Goal: Find specific page/section: Find specific page/section

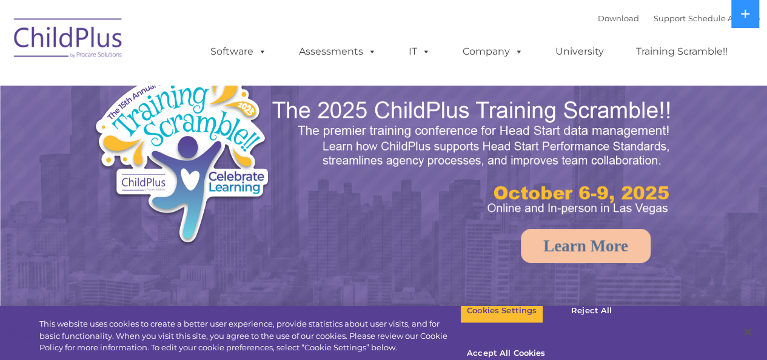
select select "MEDIUM"
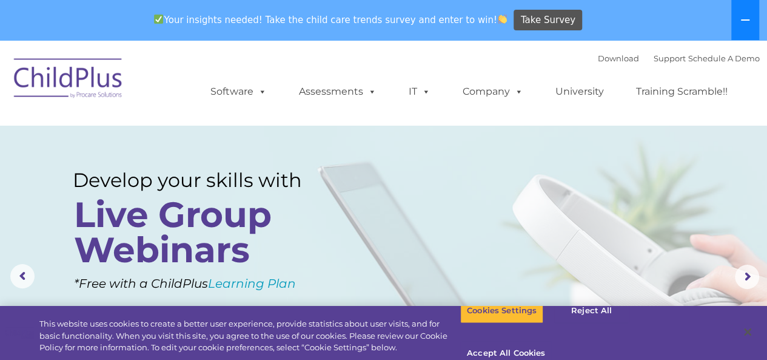
click at [747, 23] on icon at bounding box center [745, 20] width 10 height 10
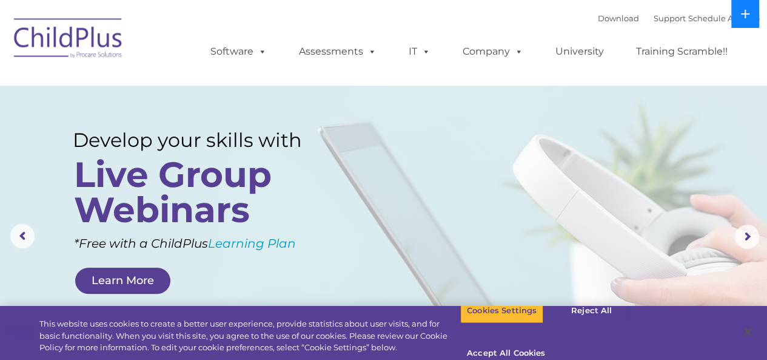
click at [741, 7] on button at bounding box center [745, 14] width 28 height 28
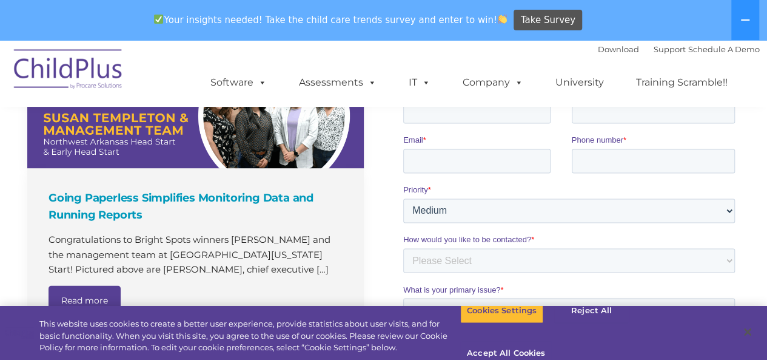
scroll to position [846, 0]
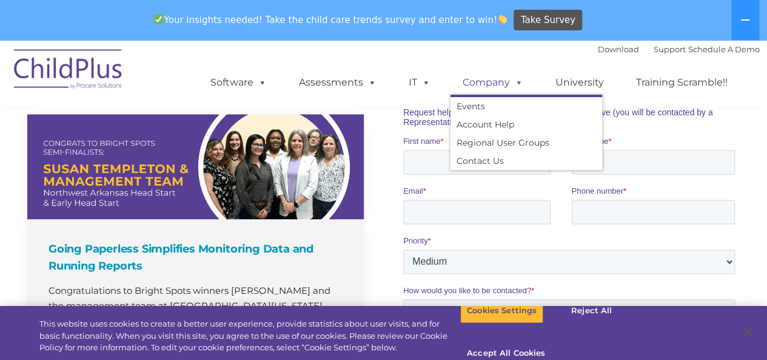
click at [497, 89] on link "Company" at bounding box center [492, 82] width 85 height 24
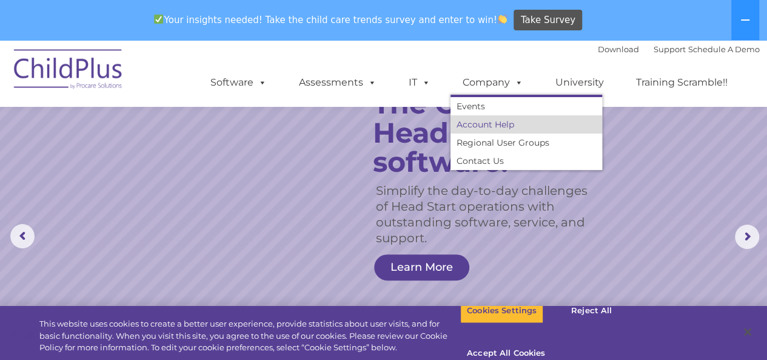
click at [490, 127] on link "Account Help" at bounding box center [526, 124] width 152 height 18
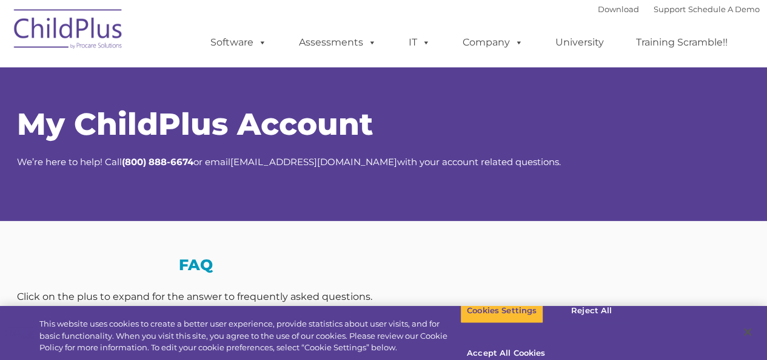
select select "MEDIUM"
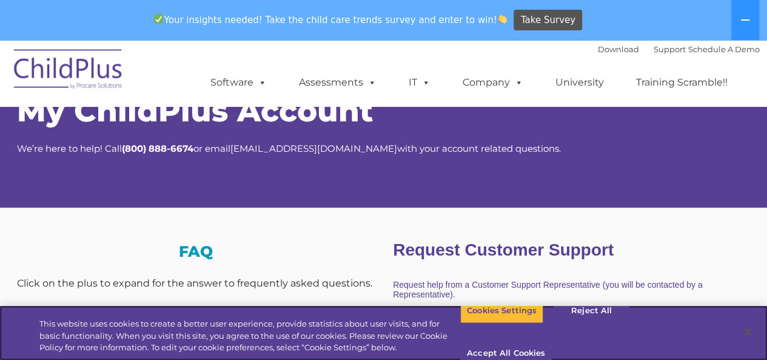
scroll to position [69, 0]
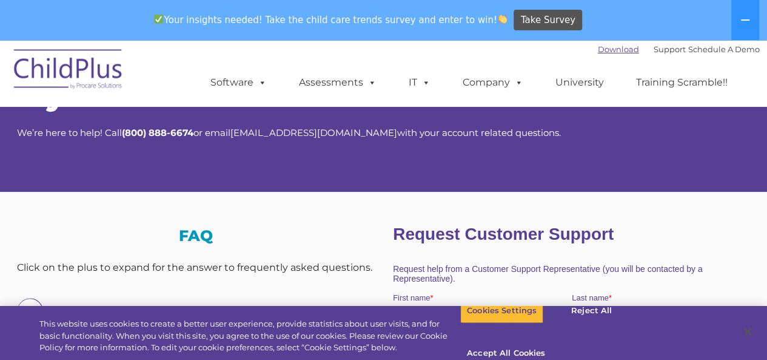
click at [598, 48] on link "Download" at bounding box center [618, 49] width 41 height 10
